Goal: Transaction & Acquisition: Purchase product/service

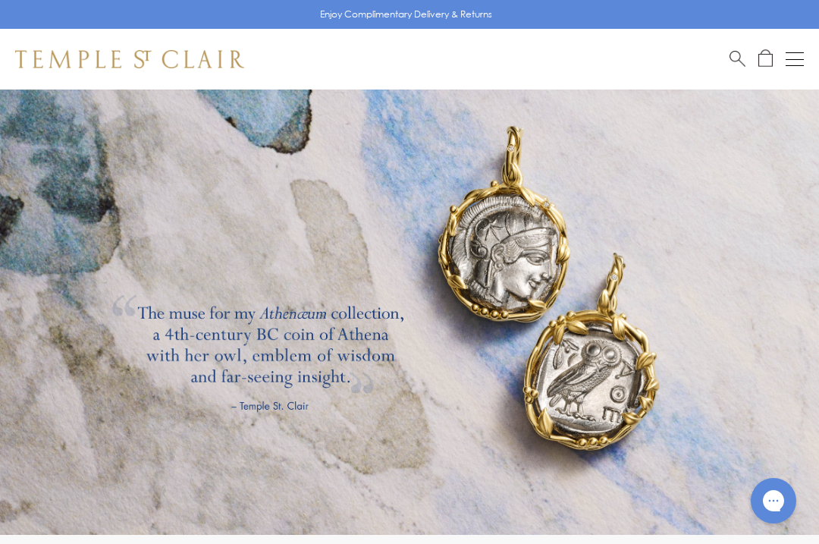
scroll to position [2051, 0]
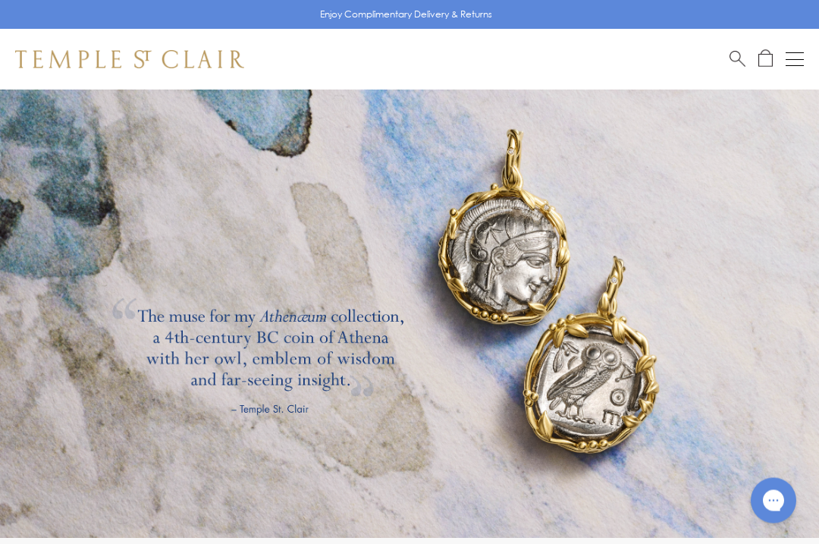
click at [794, 59] on button "Open navigation" at bounding box center [795, 59] width 18 height 18
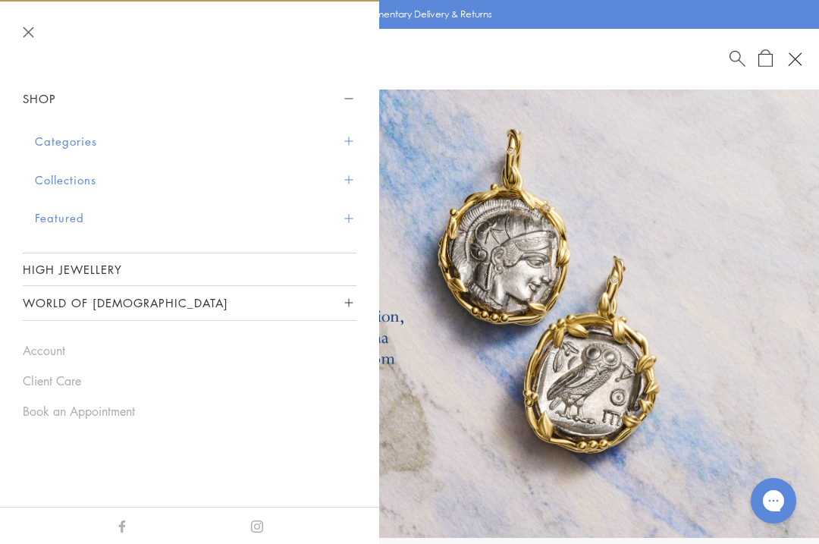
click at [61, 177] on button "Collections" at bounding box center [195, 180] width 321 height 39
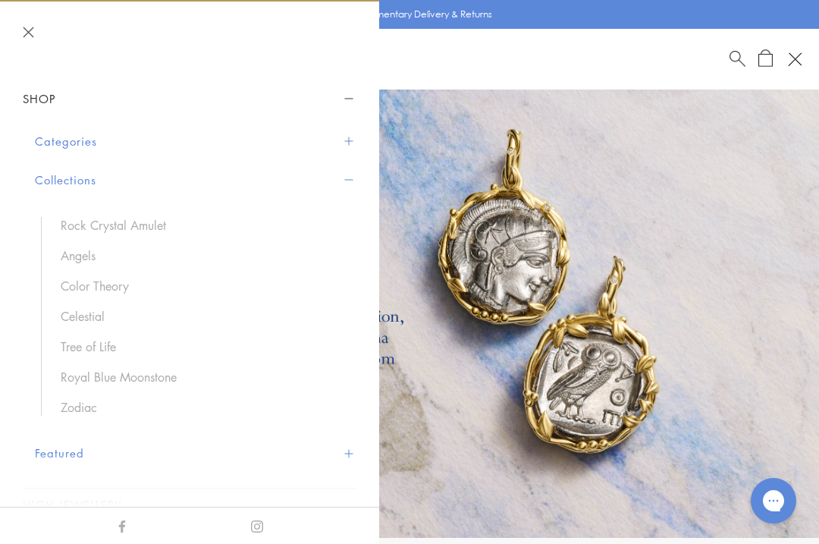
click at [71, 247] on link "Angels" at bounding box center [201, 255] width 281 height 17
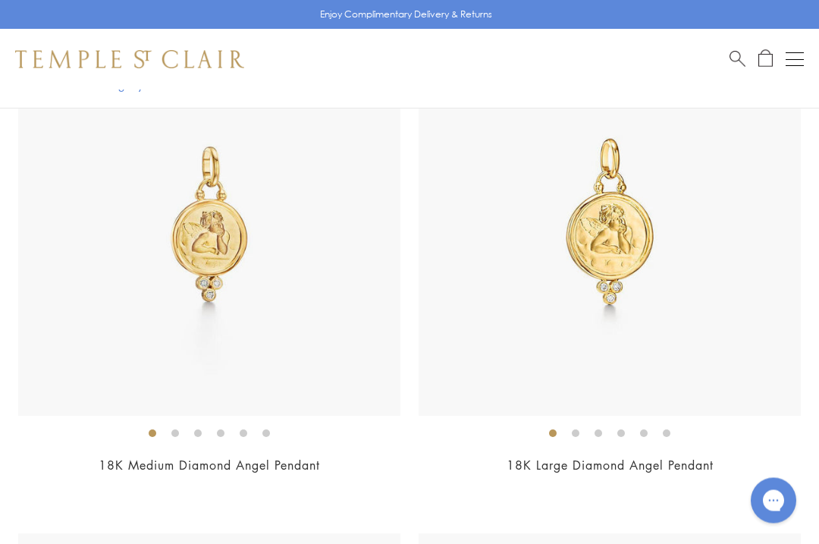
scroll to position [1906, 0]
click at [636, 254] on img at bounding box center [610, 224] width 382 height 382
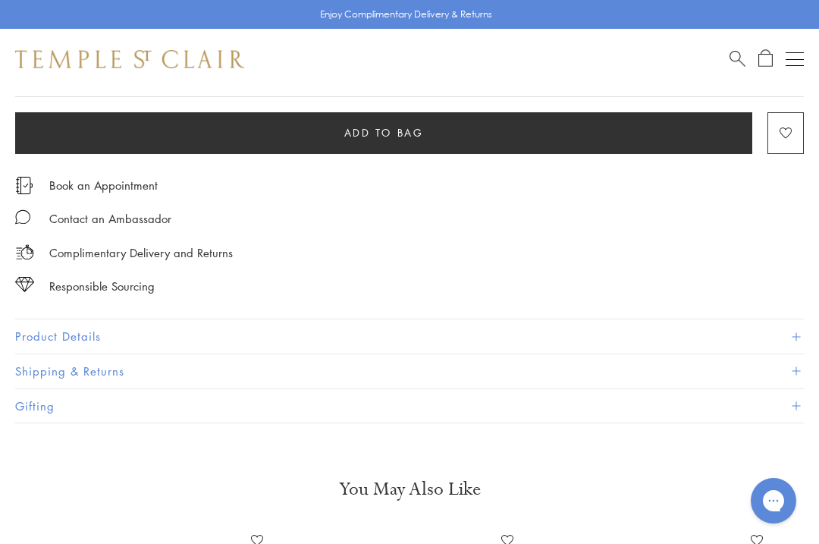
scroll to position [995, 0]
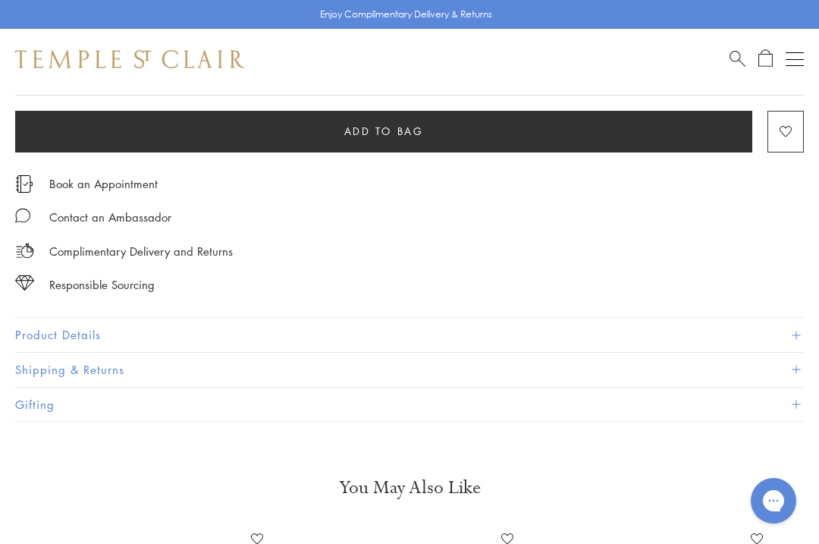
click at [65, 334] on button "Product Details" at bounding box center [409, 335] width 789 height 34
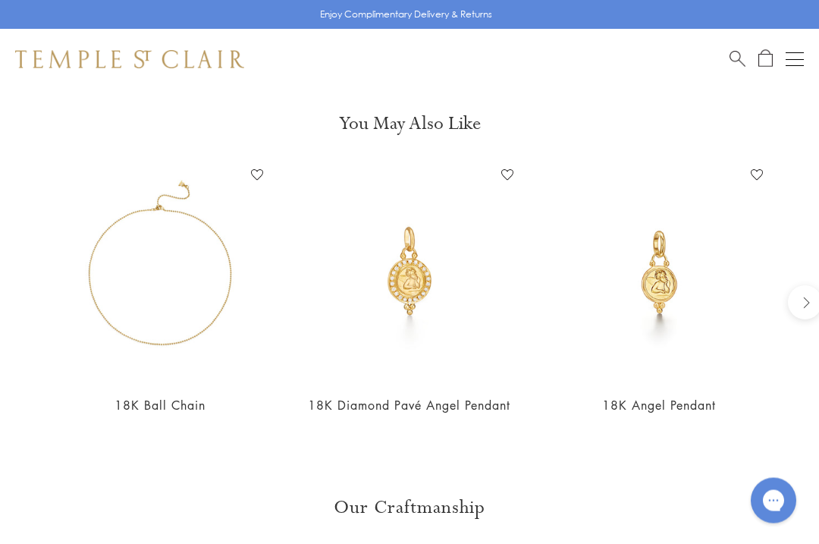
scroll to position [1629, 0]
